Goal: Task Accomplishment & Management: Manage account settings

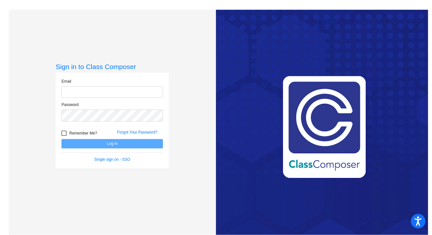
type input "[EMAIL_ADDRESS][DOMAIN_NAME]"
click at [89, 142] on button "Log In" at bounding box center [112, 143] width 102 height 9
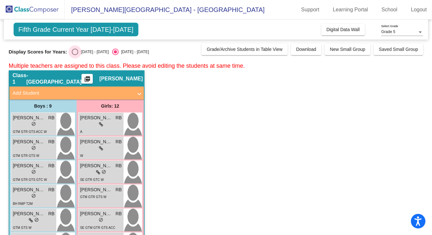
click at [75, 51] on div "Select an option" at bounding box center [75, 52] width 6 height 6
click at [75, 55] on input "[DATE] - [DATE]" at bounding box center [75, 55] width 0 height 0
radio input "true"
